Goal: Task Accomplishment & Management: Complete application form

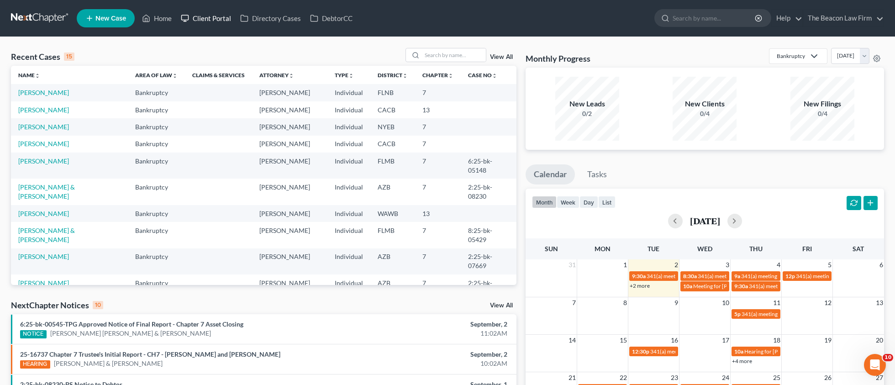
click at [214, 19] on link "Client Portal" at bounding box center [205, 18] width 59 height 16
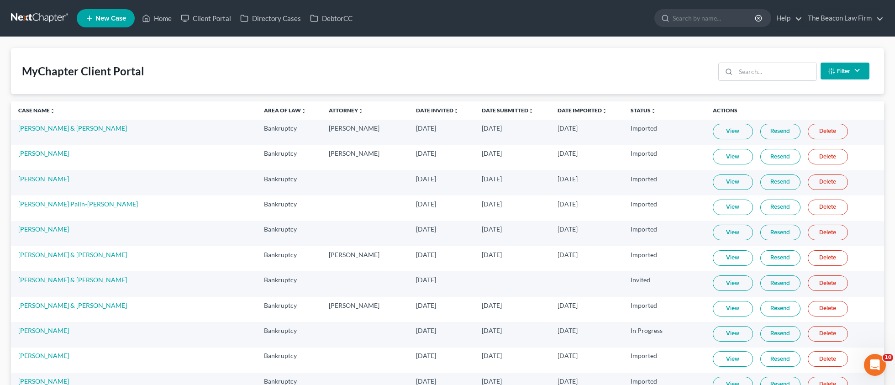
click at [416, 108] on link "Date Invited unfold_more expand_more expand_less" at bounding box center [437, 110] width 43 height 7
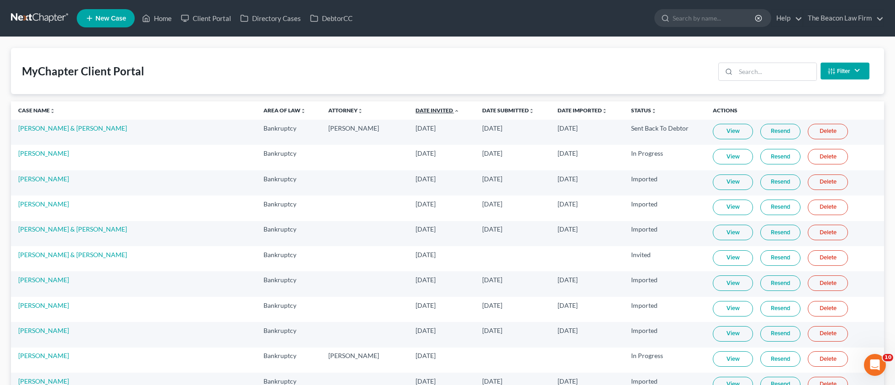
click at [416, 108] on link "Date Invited unfold_more expand_more expand_less" at bounding box center [438, 110] width 44 height 7
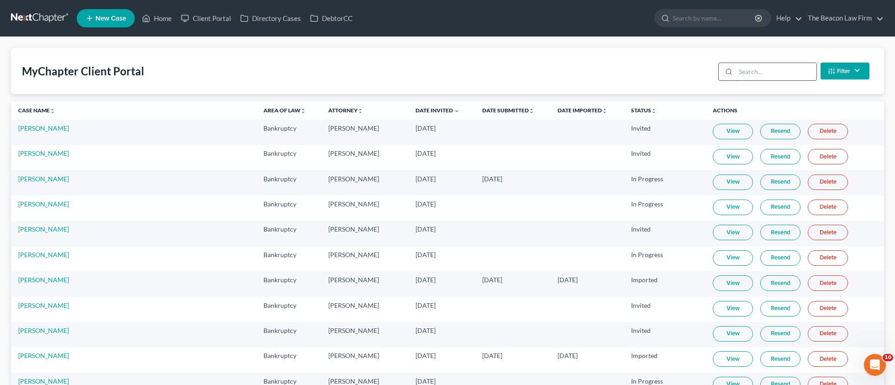
click at [758, 65] on input "search" at bounding box center [776, 71] width 81 height 17
paste input "[PERSON_NAME]"
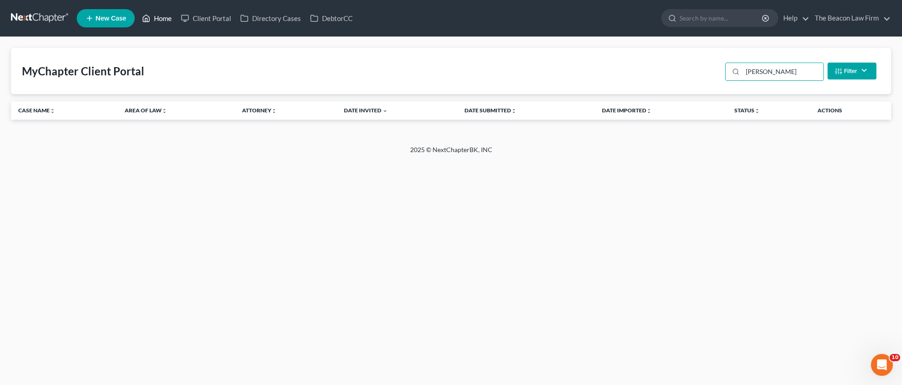
type input "[PERSON_NAME]"
click at [166, 18] on link "Home" at bounding box center [156, 18] width 39 height 16
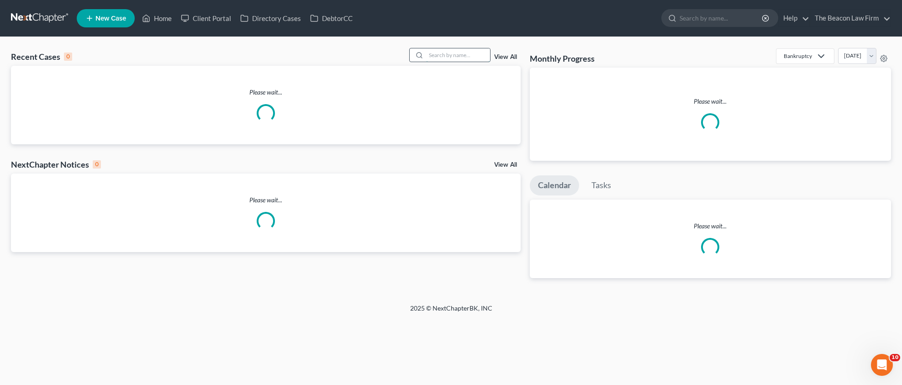
drag, startPoint x: 442, startPoint y: 59, endPoint x: 456, endPoint y: 59, distance: 14.6
click at [444, 59] on input "search" at bounding box center [458, 54] width 64 height 13
paste input "[PERSON_NAME]"
type input "[PERSON_NAME]"
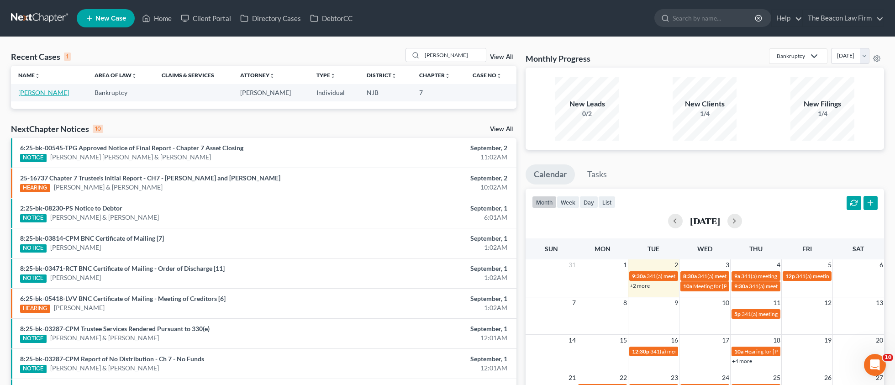
click at [58, 93] on link "[PERSON_NAME]" at bounding box center [43, 93] width 51 height 8
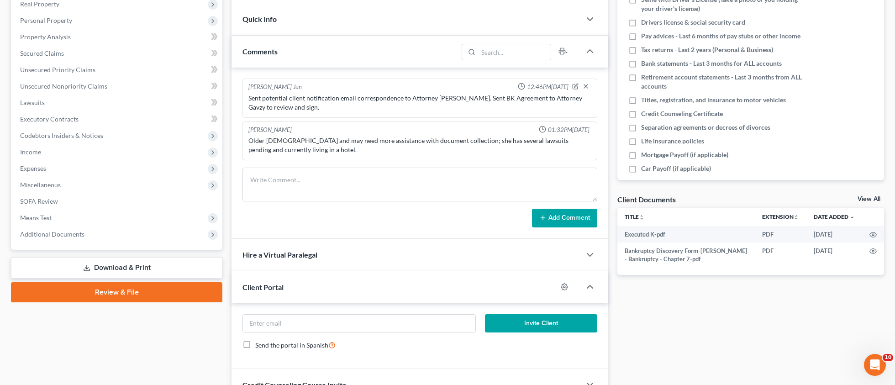
scroll to position [151, 0]
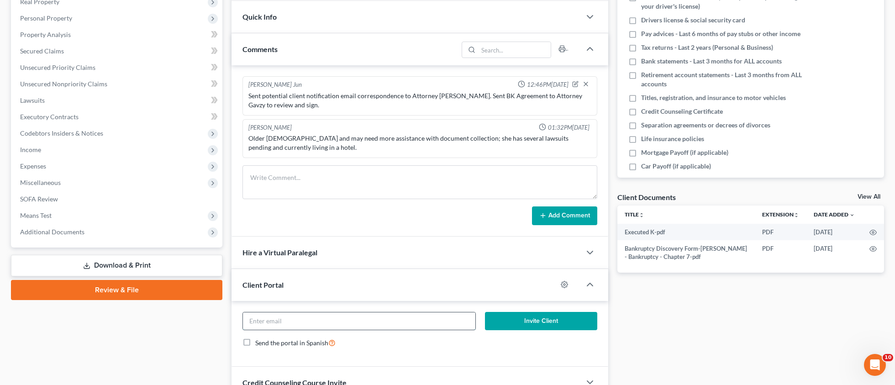
click at [309, 319] on input "email" at bounding box center [359, 320] width 233 height 17
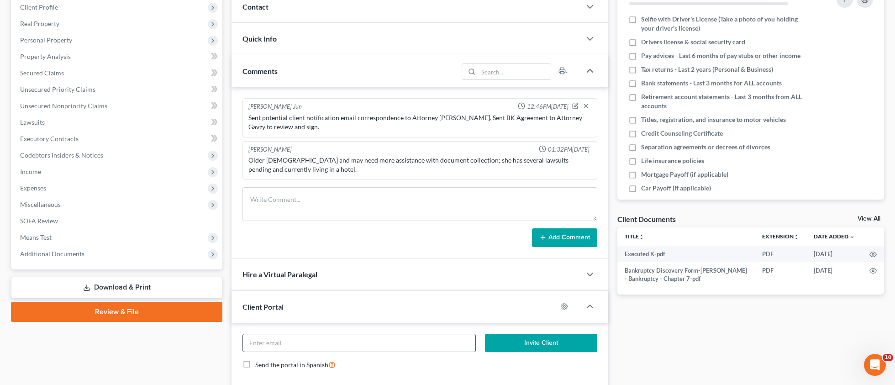
click at [291, 344] on input "email" at bounding box center [359, 342] width 233 height 17
paste input "[EMAIL_ADDRESS][DOMAIN_NAME]"
type input "[EMAIL_ADDRESS][DOMAIN_NAME]"
click at [566, 304] on icon "button" at bounding box center [564, 306] width 7 height 7
select select "11"
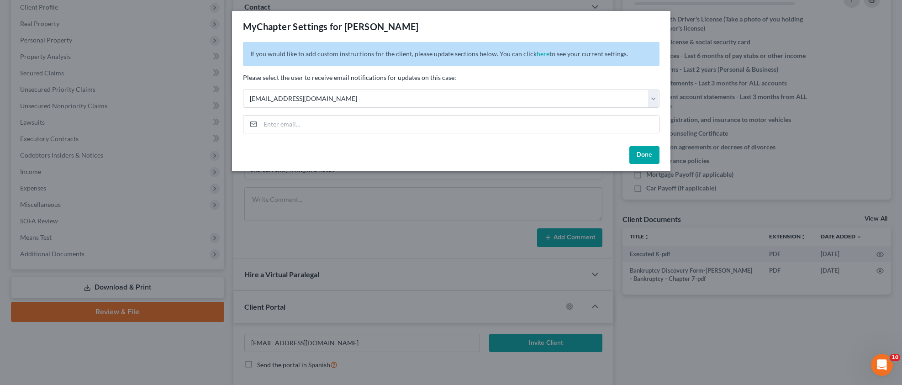
click at [644, 154] on button "Done" at bounding box center [644, 155] width 30 height 18
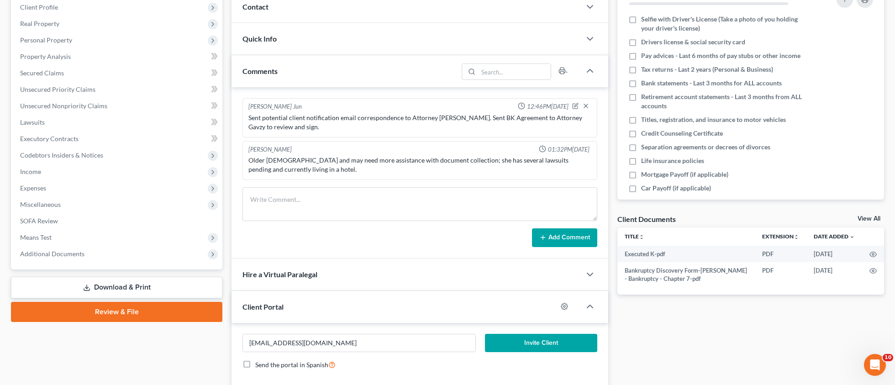
click at [541, 339] on button "Invite Client" at bounding box center [541, 343] width 112 height 18
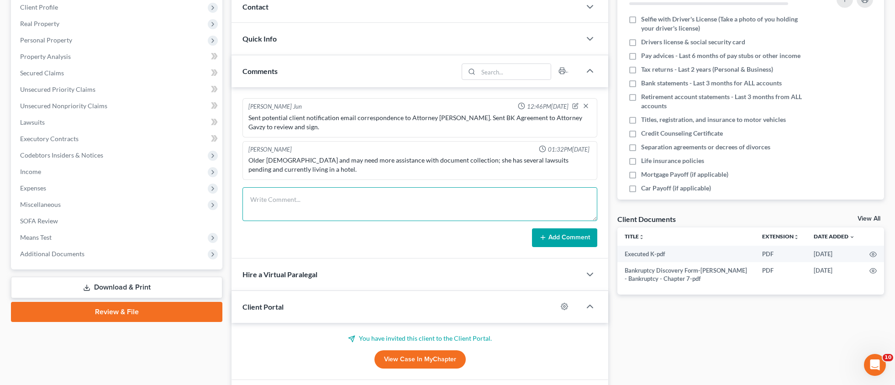
click at [276, 201] on textarea at bounding box center [420, 204] width 355 height 34
click at [306, 190] on textarea at bounding box center [420, 204] width 355 height 34
click at [305, 190] on textarea at bounding box center [420, 204] width 355 height 34
paste textarea "Client is paid in full. Sent client and Attorney [PERSON_NAME] petition prepara…"
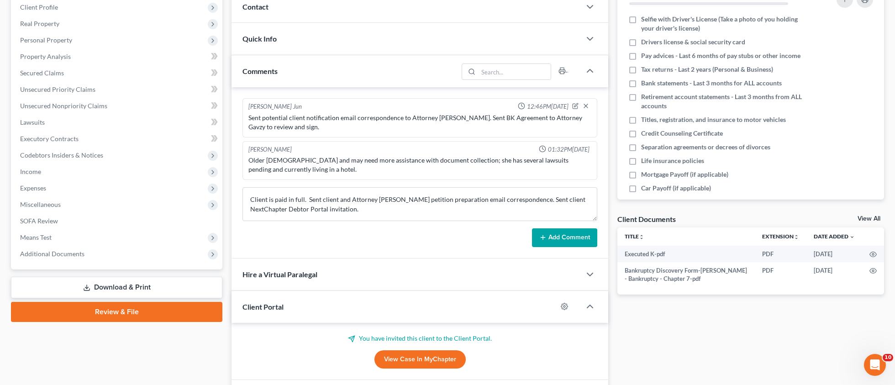
click at [439, 122] on div "Sent potential client notification email correspondence to Attorney [PERSON_NAM…" at bounding box center [419, 122] width 343 height 18
drag, startPoint x: 437, startPoint y: 116, endPoint x: 452, endPoint y: 114, distance: 14.7
click at [452, 114] on div "Sent potential client notification email correspondence to Attorney [PERSON_NAM…" at bounding box center [419, 122] width 343 height 18
click at [387, 198] on textarea "Client is paid in full. Sent client and Attorney [PERSON_NAME] petition prepara…" at bounding box center [420, 204] width 355 height 34
paste textarea "Gavzy"
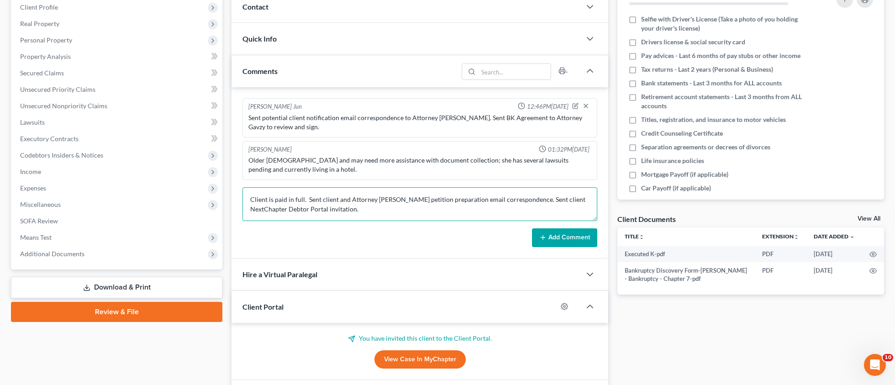
type textarea "Client is paid in full. Sent client and Attorney [PERSON_NAME] petition prepara…"
click at [581, 243] on button "Add Comment" at bounding box center [564, 237] width 65 height 19
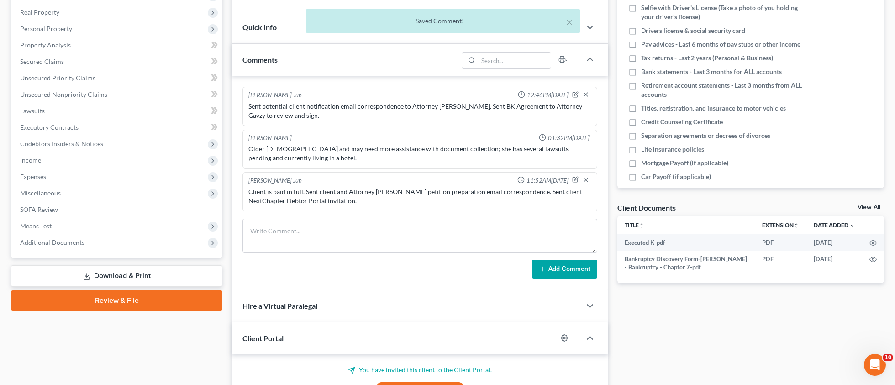
scroll to position [264, 0]
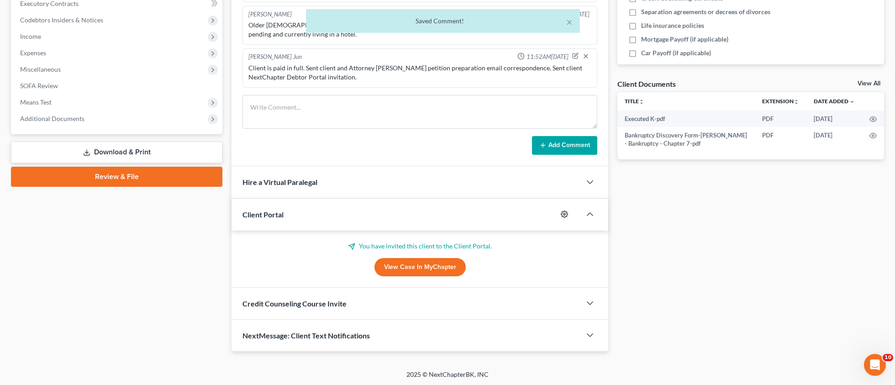
click at [566, 215] on icon "button" at bounding box center [564, 214] width 7 height 7
select select "11"
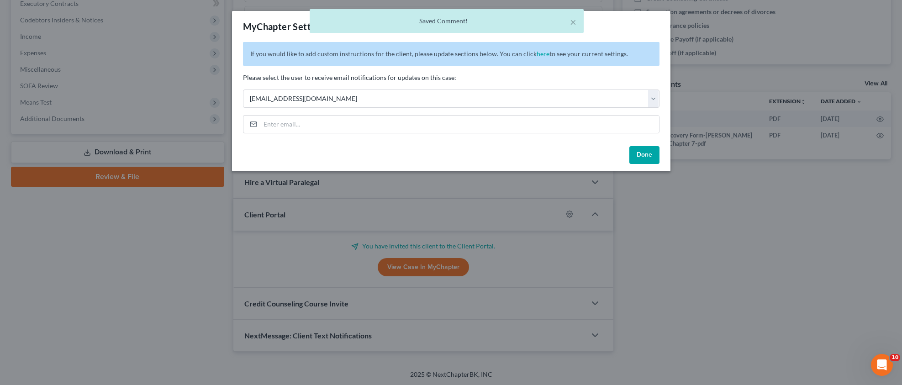
click at [645, 156] on button "Done" at bounding box center [644, 155] width 30 height 18
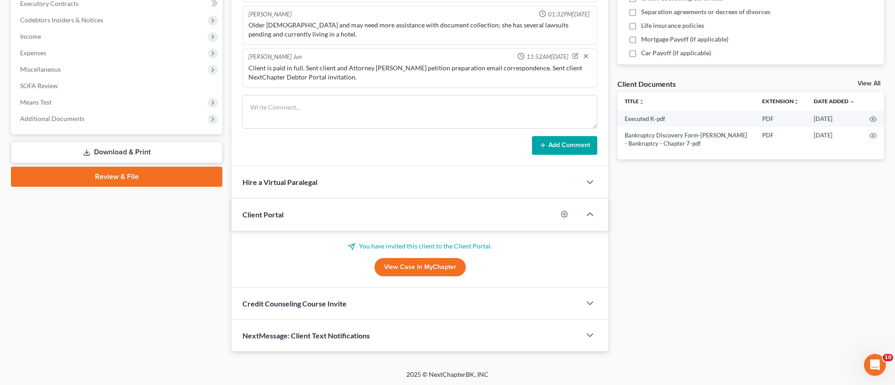
scroll to position [0, 0]
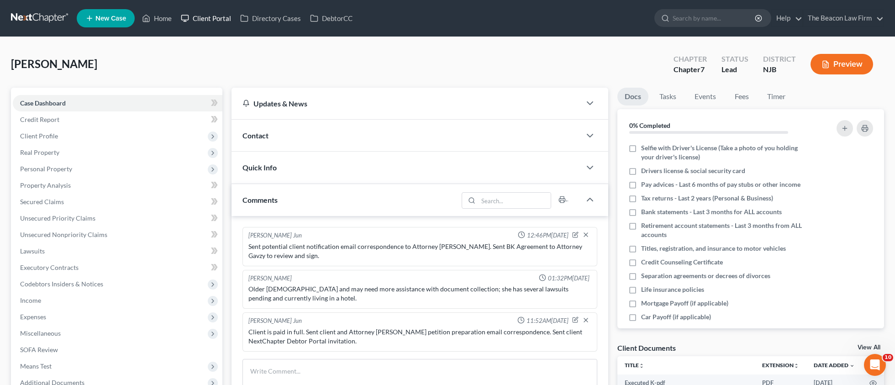
click at [211, 20] on link "Client Portal" at bounding box center [205, 18] width 59 height 16
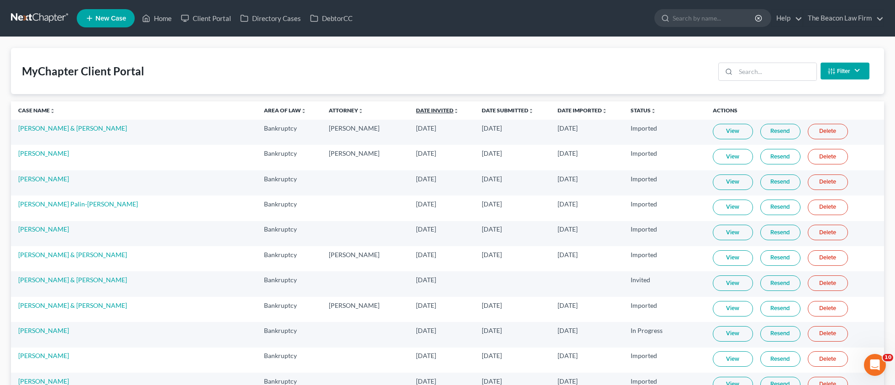
click at [416, 111] on link "Date Invited unfold_more expand_more expand_less" at bounding box center [437, 110] width 43 height 7
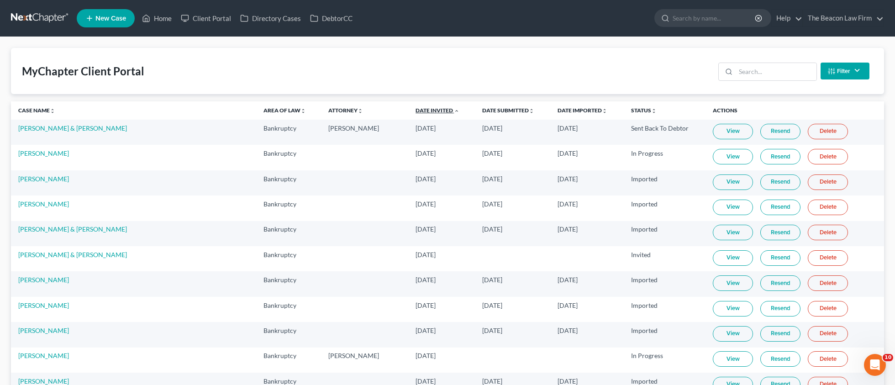
drag, startPoint x: 386, startPoint y: 111, endPoint x: 394, endPoint y: 109, distance: 7.4
click at [416, 111] on link "Date Invited unfold_more expand_more expand_less" at bounding box center [438, 110] width 44 height 7
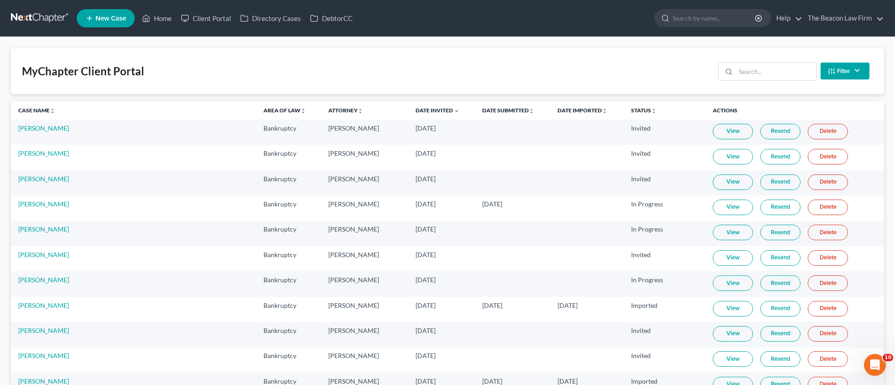
click at [764, 133] on link "Resend" at bounding box center [781, 132] width 40 height 16
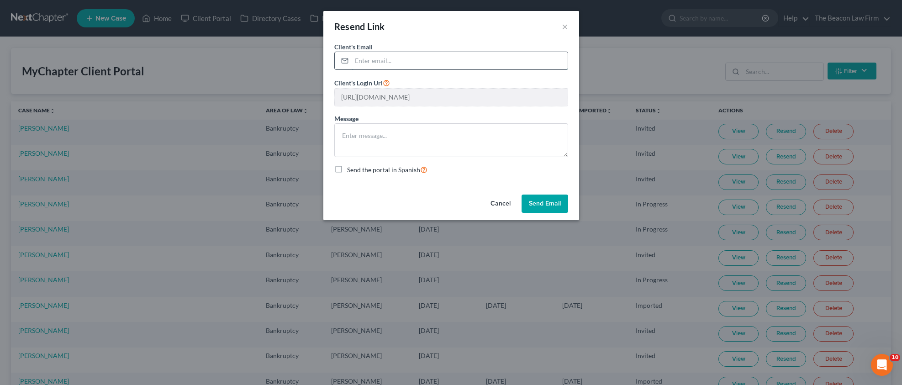
click at [385, 58] on input "email" at bounding box center [460, 60] width 216 height 17
click at [372, 58] on input "email" at bounding box center [460, 60] width 216 height 17
paste input "[EMAIL_ADDRESS][DOMAIN_NAME]"
type input "[EMAIL_ADDRESS][DOMAIN_NAME]"
click at [552, 198] on button "Send Email" at bounding box center [545, 204] width 47 height 18
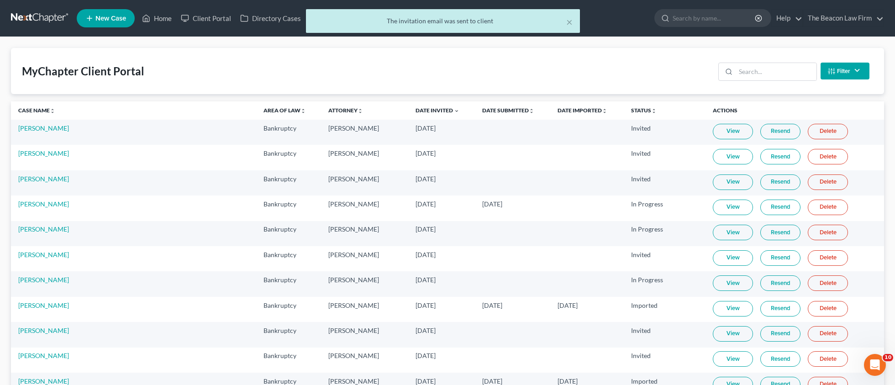
click at [166, 22] on div "× The invitation email was sent to client" at bounding box center [442, 23] width 895 height 28
